Goal: Task Accomplishment & Management: Manage account settings

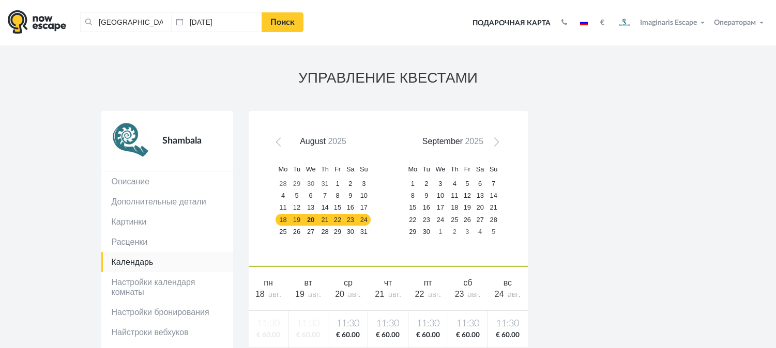
scroll to position [16, 0]
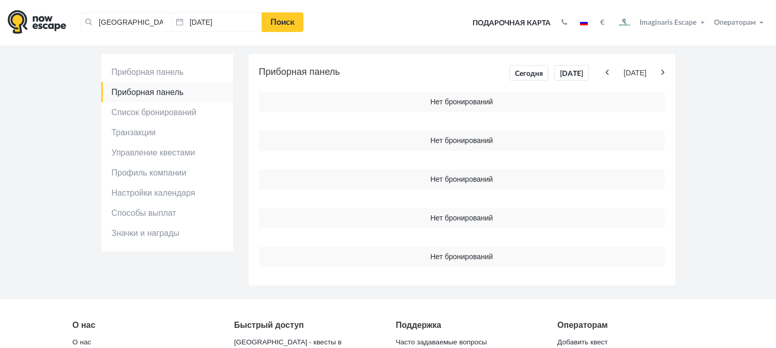
scroll to position [17, 0]
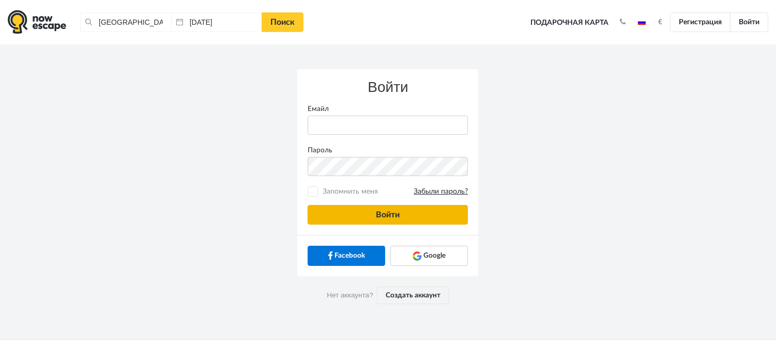
type input "[PERSON_NAME][EMAIL_ADDRESS][DOMAIN_NAME]"
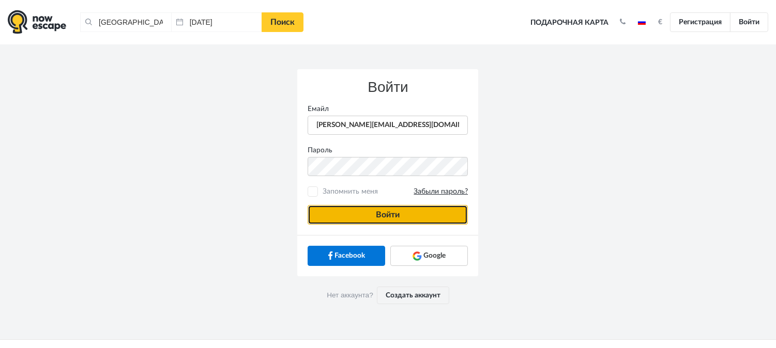
click at [396, 209] on button "Войти" at bounding box center [388, 215] width 160 height 20
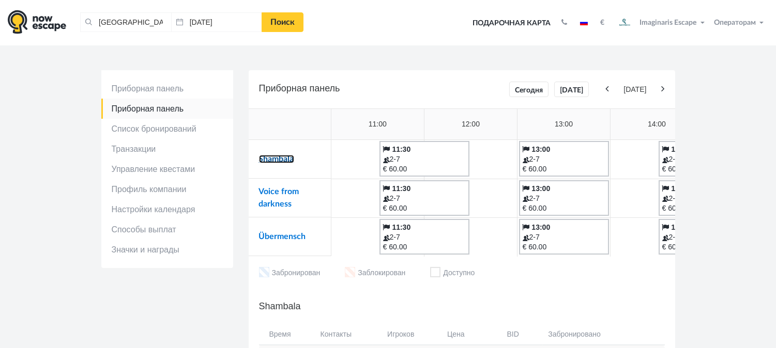
click at [267, 156] on link "Shambala" at bounding box center [276, 159] width 35 height 8
click at [269, 190] on link "Voice from darkness" at bounding box center [279, 198] width 40 height 21
click at [281, 238] on link "Übermensch" at bounding box center [282, 237] width 47 height 8
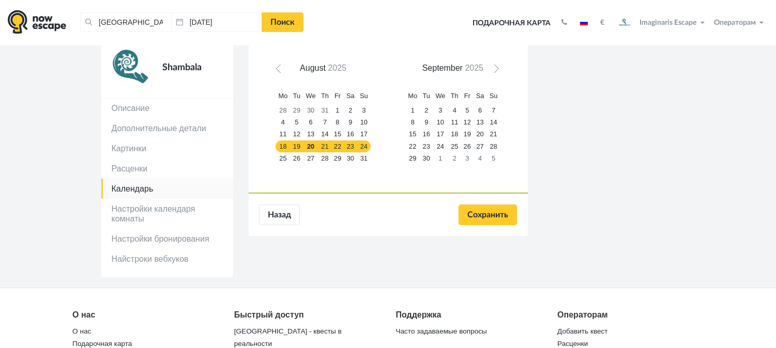
scroll to position [85, 0]
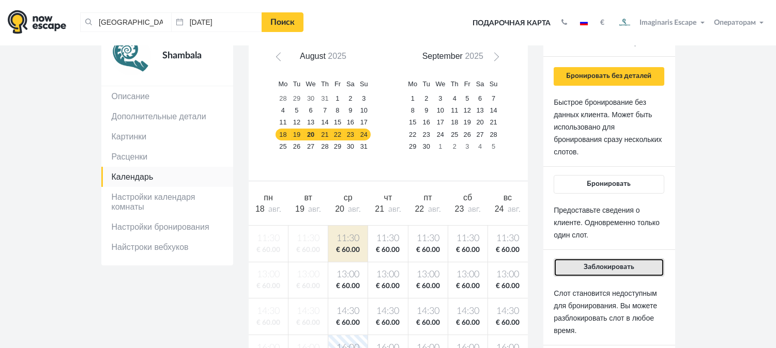
click at [596, 265] on span "Заблокировать" at bounding box center [609, 267] width 51 height 7
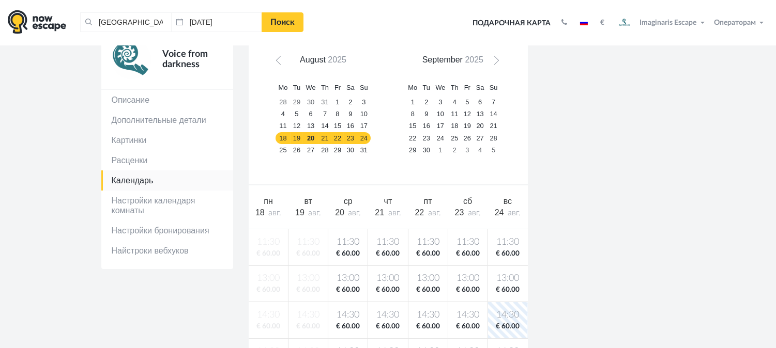
scroll to position [96, 0]
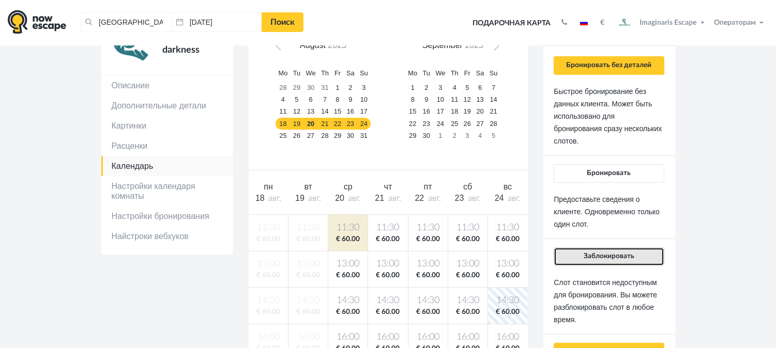
click at [598, 249] on button "Заблокировать" at bounding box center [609, 257] width 110 height 19
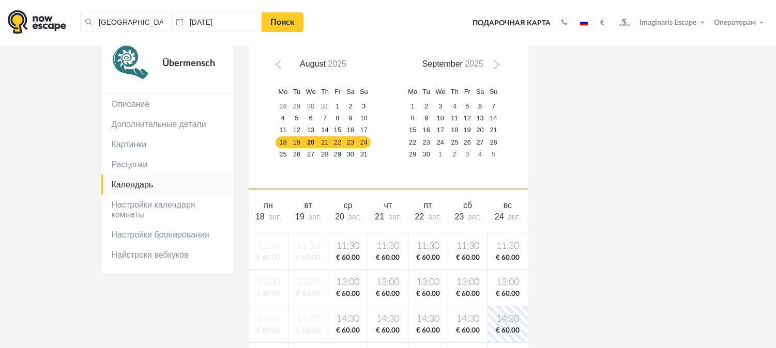
scroll to position [86, 0]
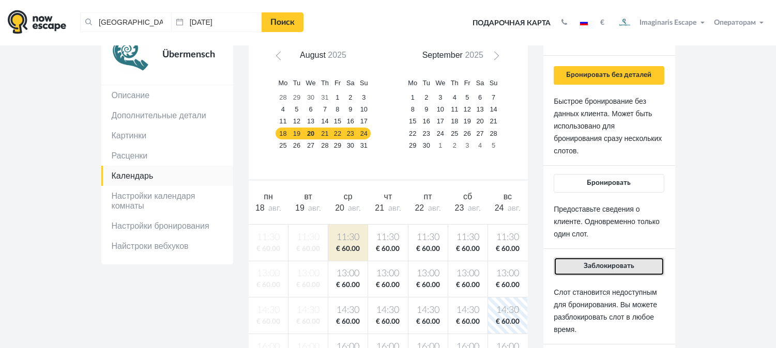
click at [587, 266] on span "Заблокировать" at bounding box center [609, 266] width 51 height 7
